Goal: Navigation & Orientation: Go to known website

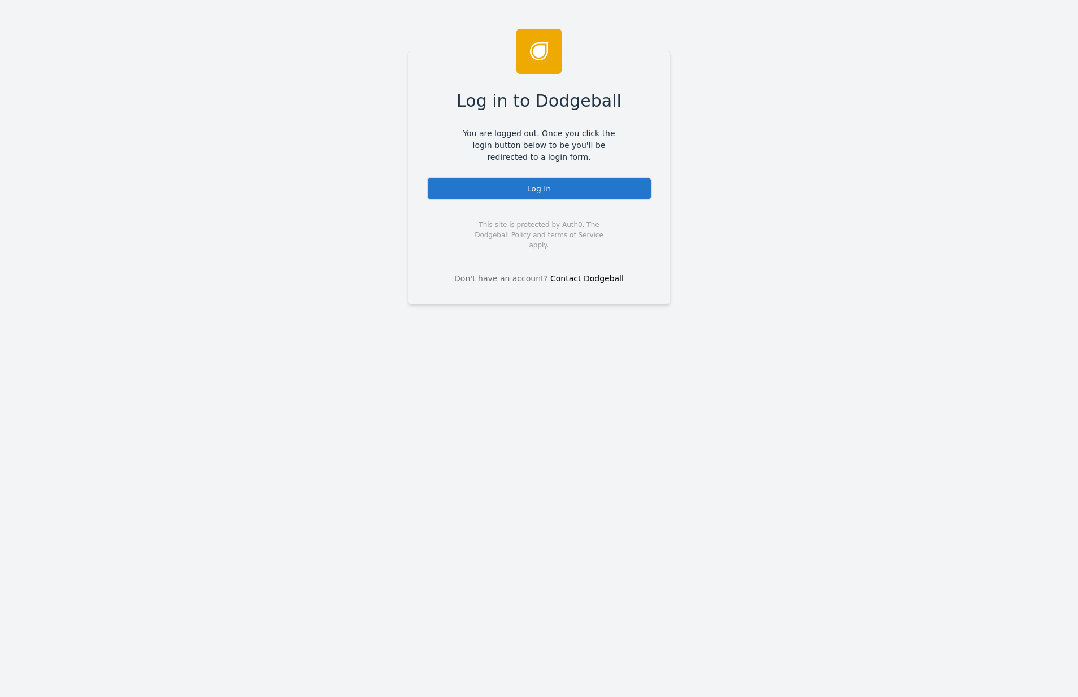
click at [494, 181] on div "Log In" at bounding box center [540, 188] width 226 height 23
